Goal: Transaction & Acquisition: Download file/media

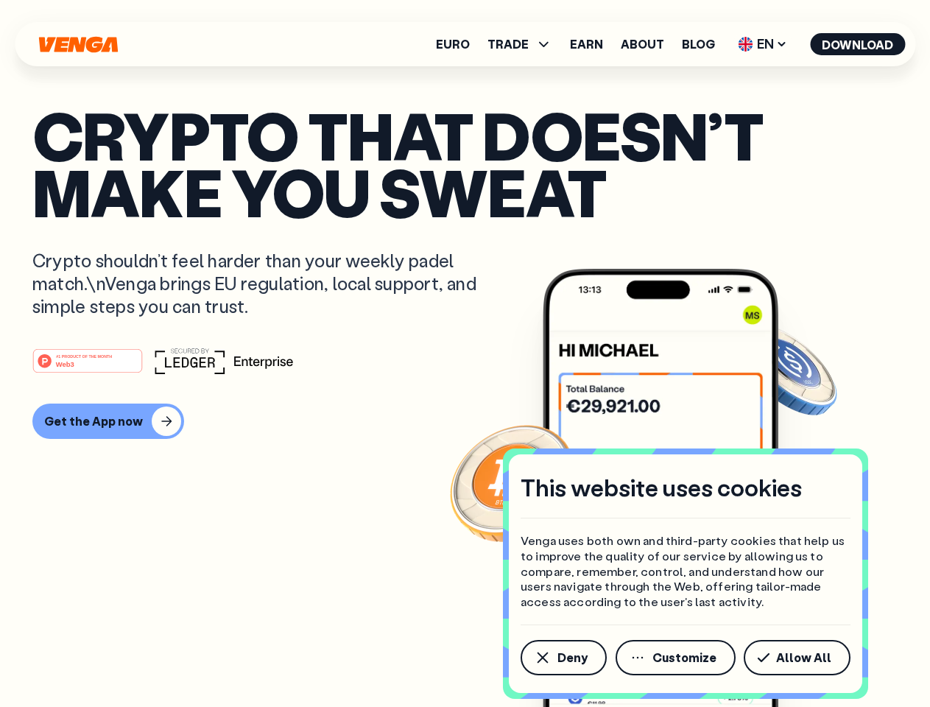
click at [464, 353] on div "#1 PRODUCT OF THE MONTH Web3" at bounding box center [464, 360] width 865 height 27
click at [562, 657] on span "Deny" at bounding box center [572, 657] width 30 height 12
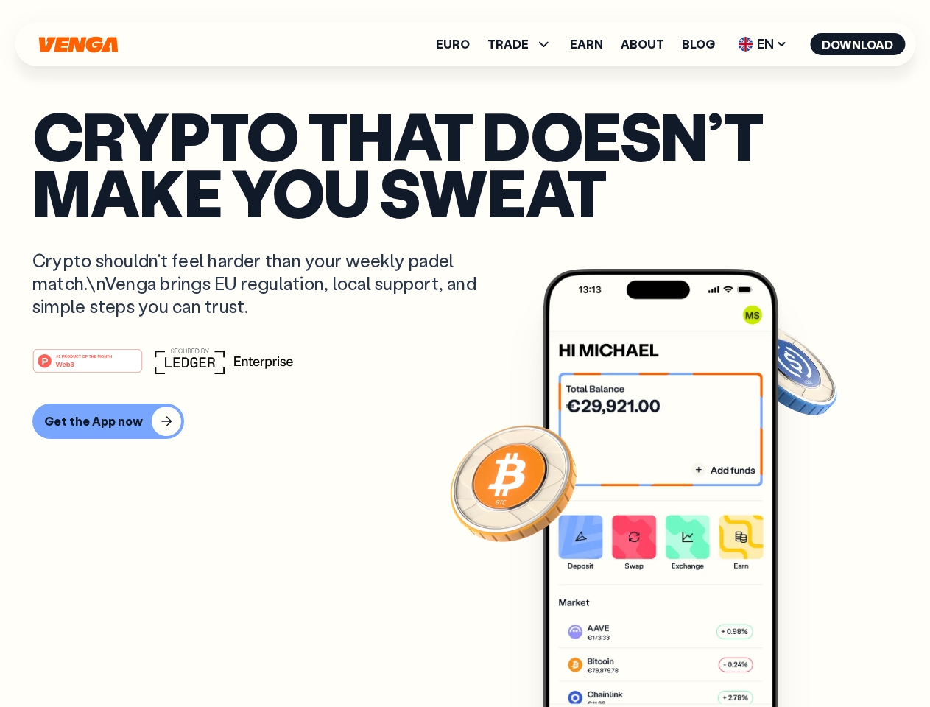
click at [676, 657] on img at bounding box center [661, 515] width 236 height 493
click at [799, 657] on article "Crypto that doesn’t make you sweat Crypto shouldn’t feel harder than your weekl…" at bounding box center [464, 383] width 865 height 552
click at [524, 44] on span "TRADE" at bounding box center [507, 44] width 41 height 12
click at [763, 44] on span "EN" at bounding box center [762, 44] width 60 height 24
click at [858, 44] on button "Download" at bounding box center [857, 44] width 95 height 22
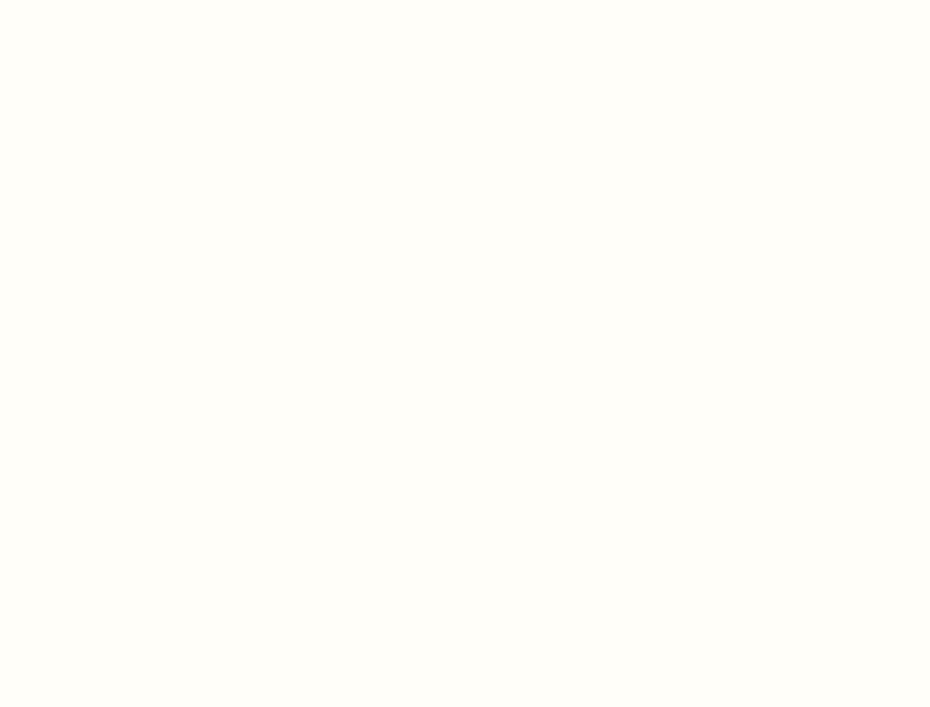
click at [106, 0] on html "This website uses cookies Venga uses both own and third-party cookies that help…" at bounding box center [465, 0] width 930 height 0
click at [90, 0] on html "This website uses cookies Venga uses both own and third-party cookies that help…" at bounding box center [465, 0] width 930 height 0
